Goal: Navigation & Orientation: Understand site structure

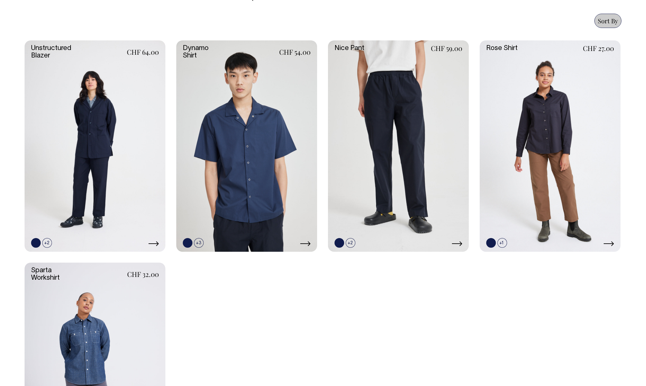
scroll to position [260, 0]
click at [115, 186] on link at bounding box center [95, 146] width 141 height 211
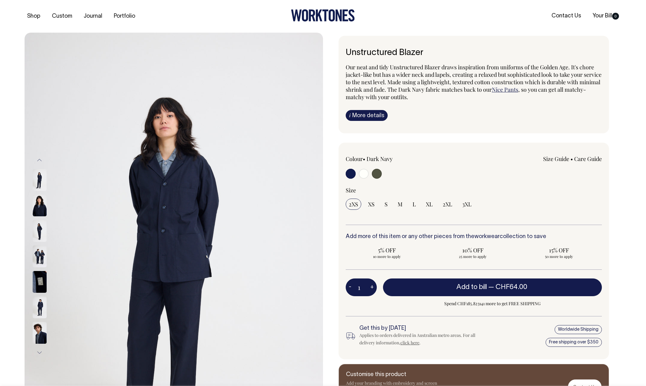
click at [35, 258] on img at bounding box center [40, 257] width 14 height 22
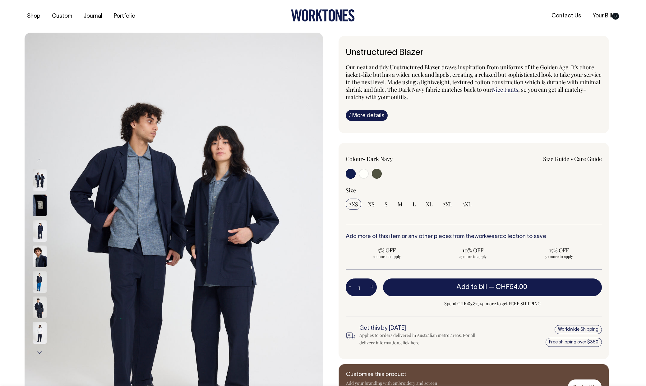
click at [36, 236] on img at bounding box center [40, 231] width 14 height 22
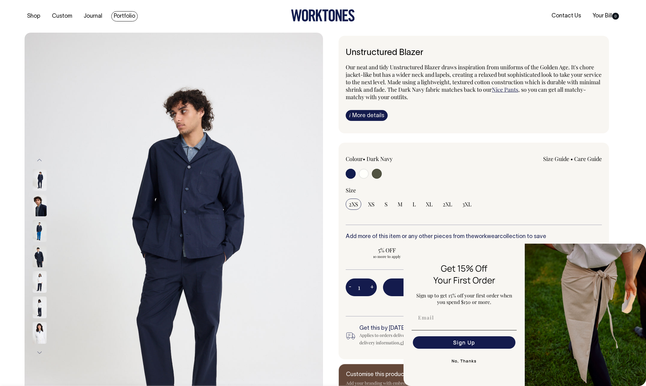
click at [125, 17] on link "Portfolio" at bounding box center [124, 16] width 26 height 10
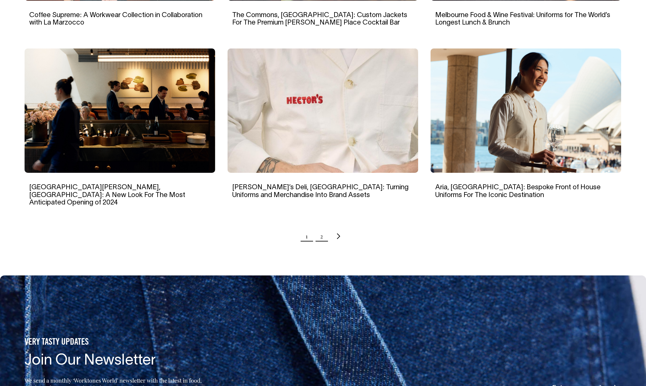
scroll to position [560, 0]
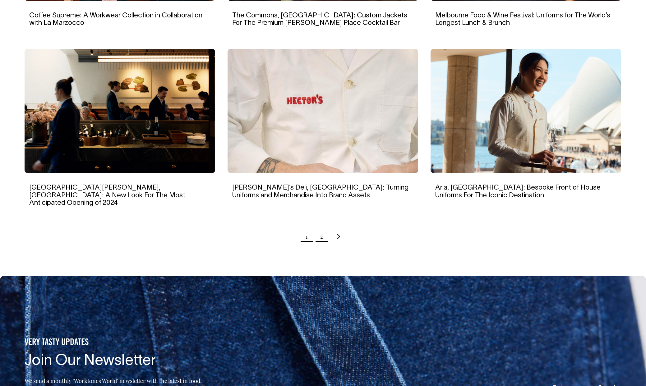
click at [321, 229] on link "2" at bounding box center [321, 237] width 3 height 16
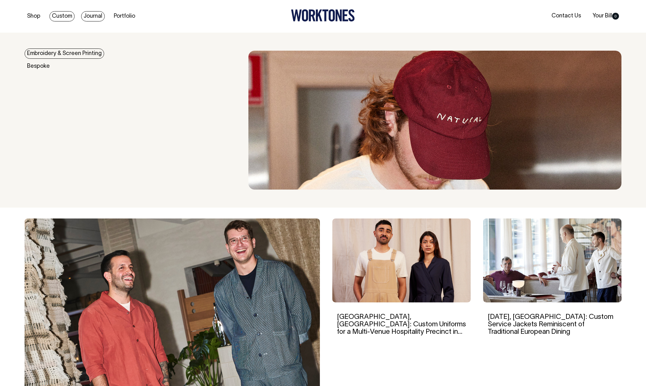
click at [88, 12] on link "Journal" at bounding box center [93, 16] width 24 height 10
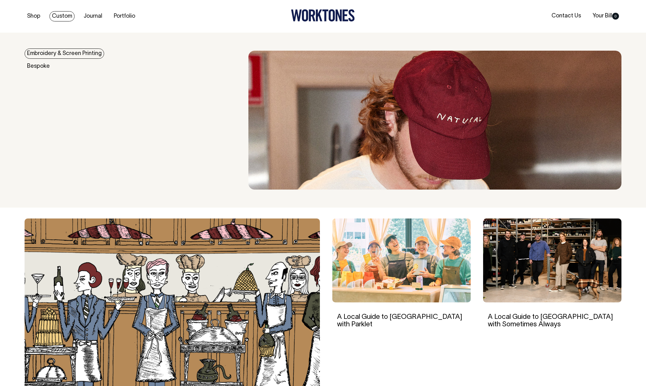
click at [62, 15] on link "Custom" at bounding box center [61, 16] width 25 height 10
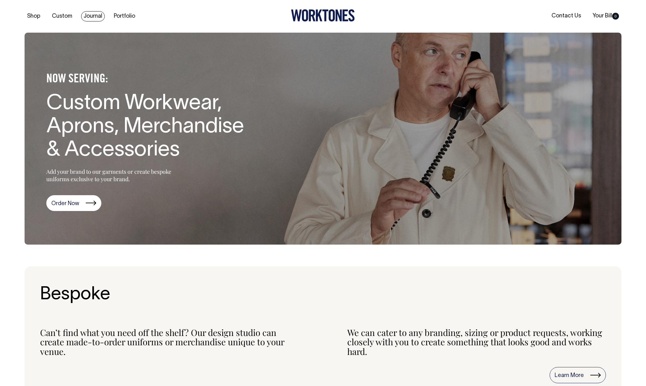
click at [97, 18] on link "Journal" at bounding box center [93, 16] width 24 height 10
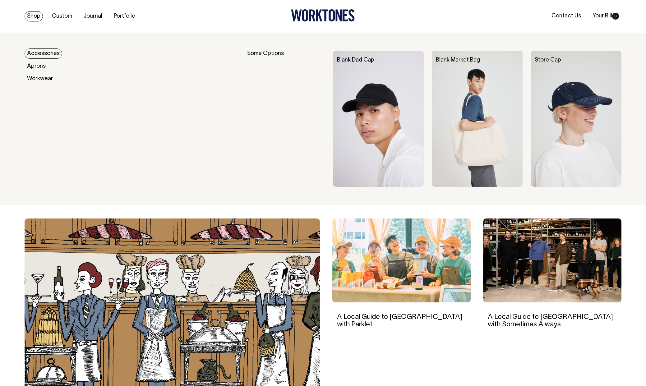
click at [35, 4] on div "Shop Custom Journal Portfolio Contact Us Your Bill 0" at bounding box center [322, 16] width 615 height 33
click at [32, 12] on link "Shop" at bounding box center [34, 16] width 18 height 10
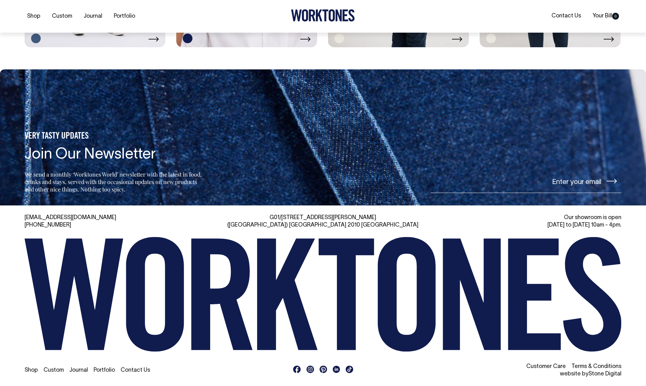
scroll to position [1576, 0]
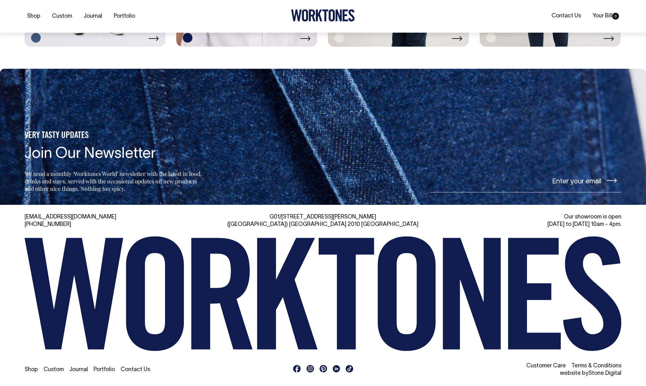
click at [309, 368] on icon at bounding box center [310, 368] width 5 height 5
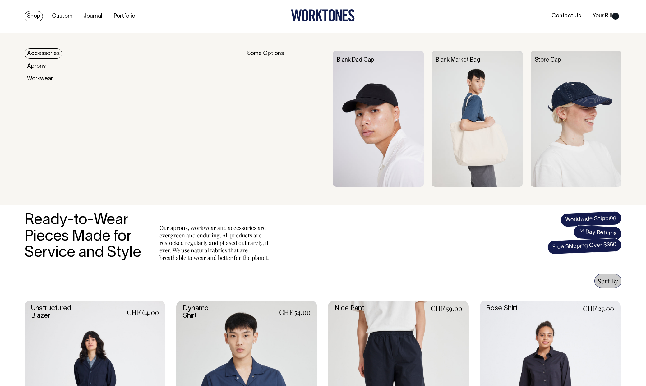
click at [30, 19] on link "Shop" at bounding box center [34, 16] width 18 height 10
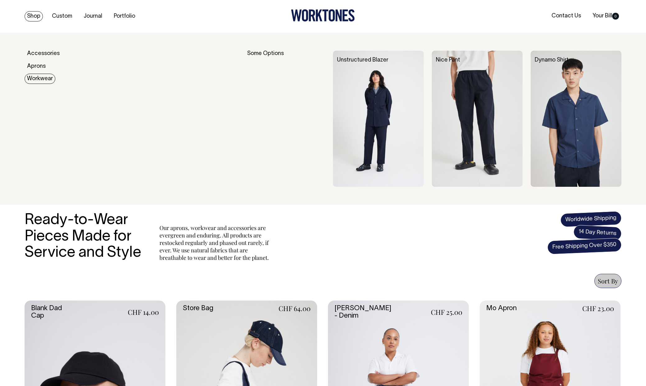
click at [38, 81] on link "Workwear" at bounding box center [40, 79] width 31 height 10
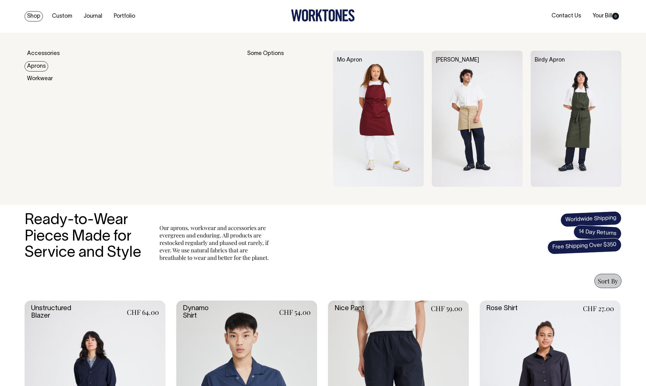
click at [39, 69] on link "Aprons" at bounding box center [37, 66] width 24 height 10
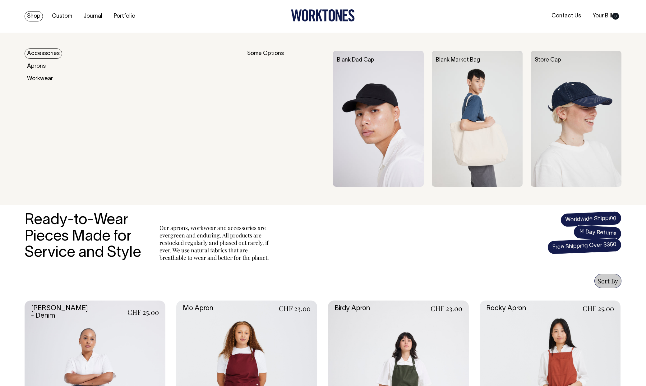
click at [31, 12] on link "Shop" at bounding box center [34, 16] width 18 height 10
